Goal: Information Seeking & Learning: Learn about a topic

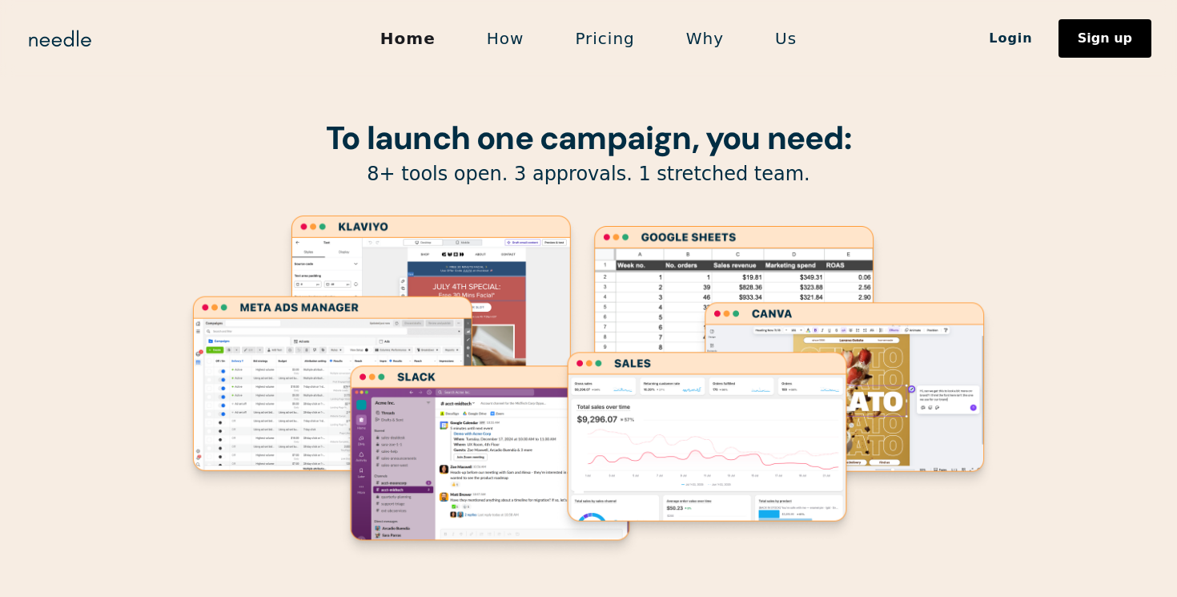
click at [512, 34] on link "How" at bounding box center [505, 39] width 89 height 34
